Goal: Check status: Check status

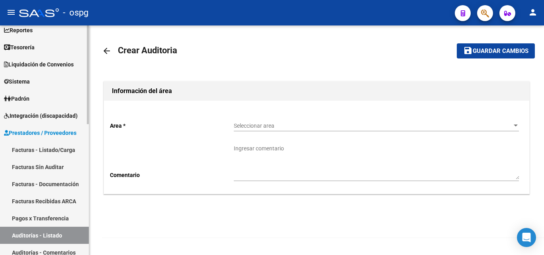
scroll to position [80, 0]
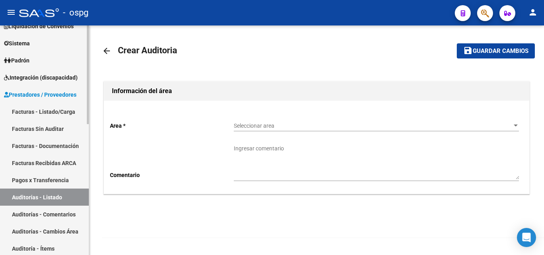
click at [54, 198] on link "Auditorías - Listado" at bounding box center [44, 197] width 89 height 17
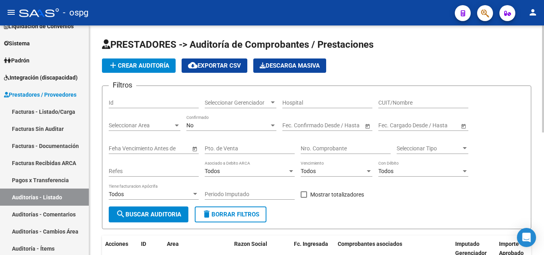
click at [232, 128] on div "No" at bounding box center [228, 125] width 83 height 7
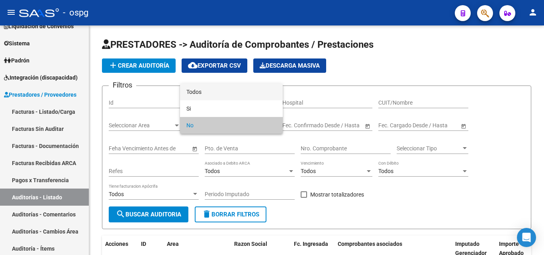
click at [239, 93] on span "Todos" at bounding box center [232, 92] width 90 height 17
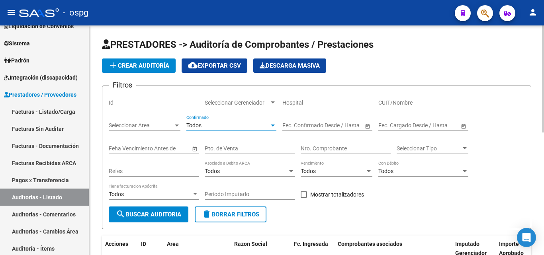
click at [340, 147] on input "Nro. Comprobante" at bounding box center [346, 148] width 90 height 7
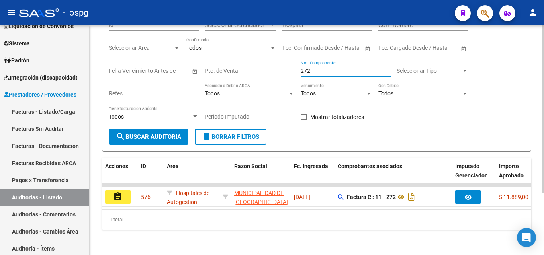
scroll to position [84, 0]
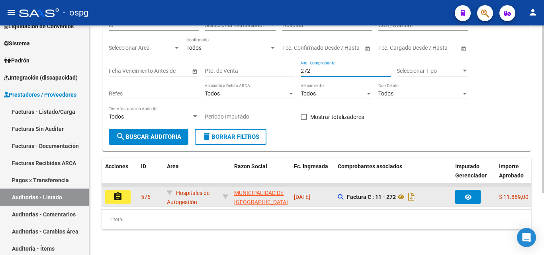
type input "272"
click at [122, 193] on mat-icon "assignment" at bounding box center [118, 197] width 10 height 10
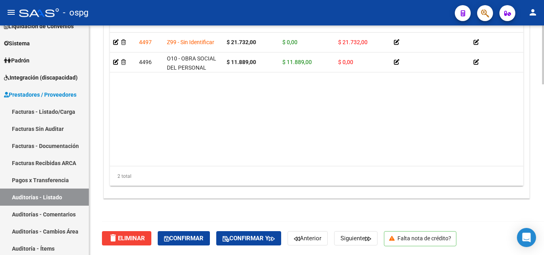
scroll to position [589, 0]
